Goal: Find specific page/section: Find specific page/section

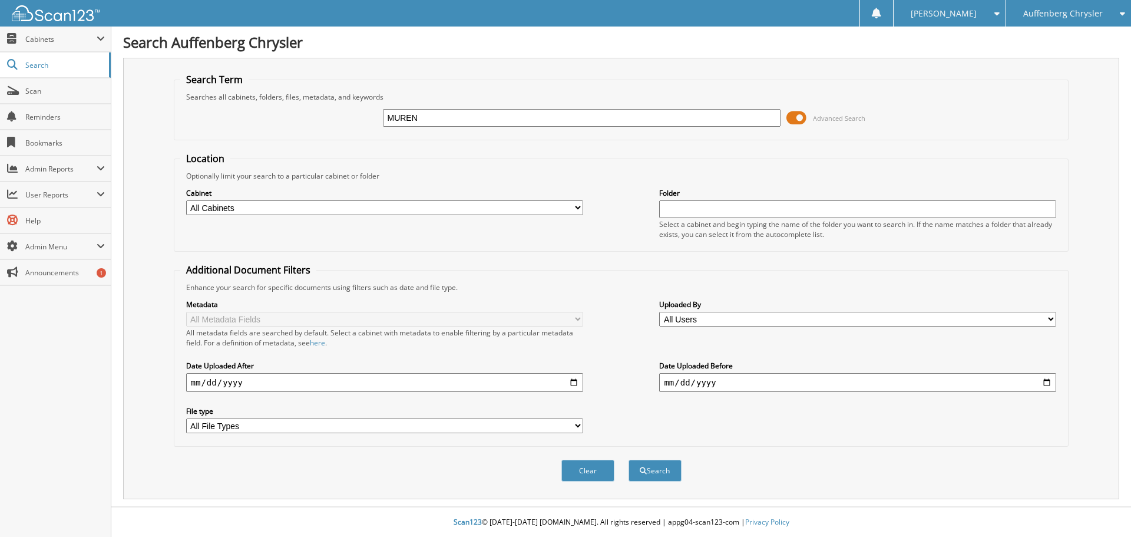
type input "MUREN"
click at [629, 460] on button "Search" at bounding box center [655, 471] width 53 height 22
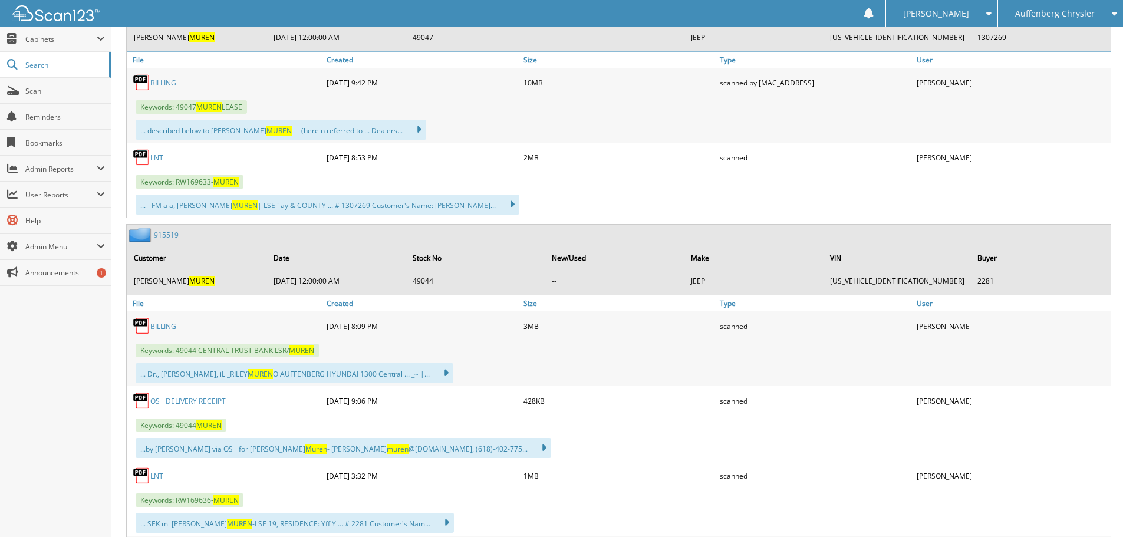
scroll to position [707, 0]
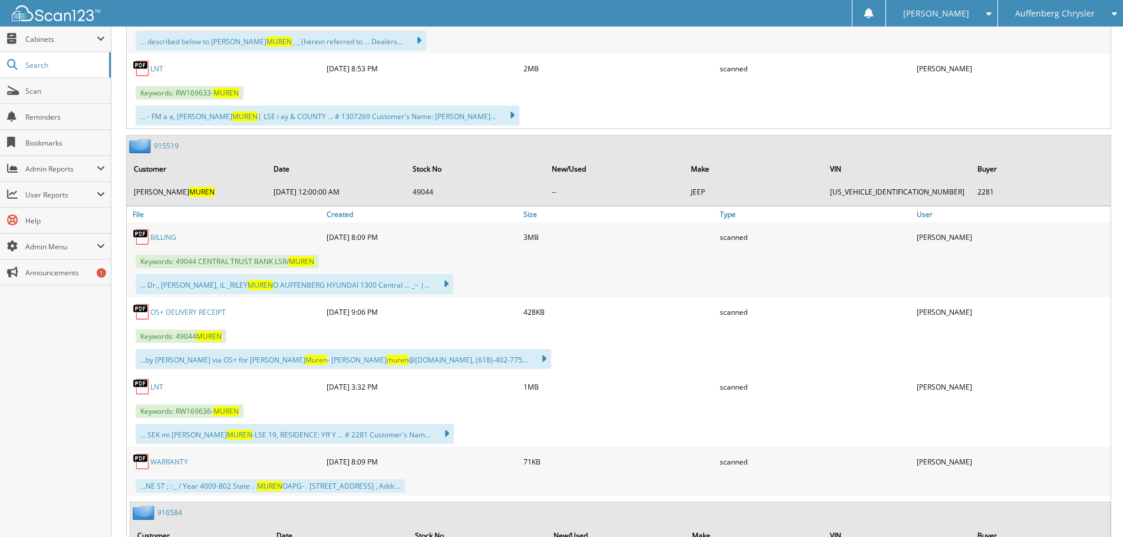
click at [167, 238] on link "BILLING" at bounding box center [163, 237] width 26 height 10
